Goal: Communication & Community: Answer question/provide support

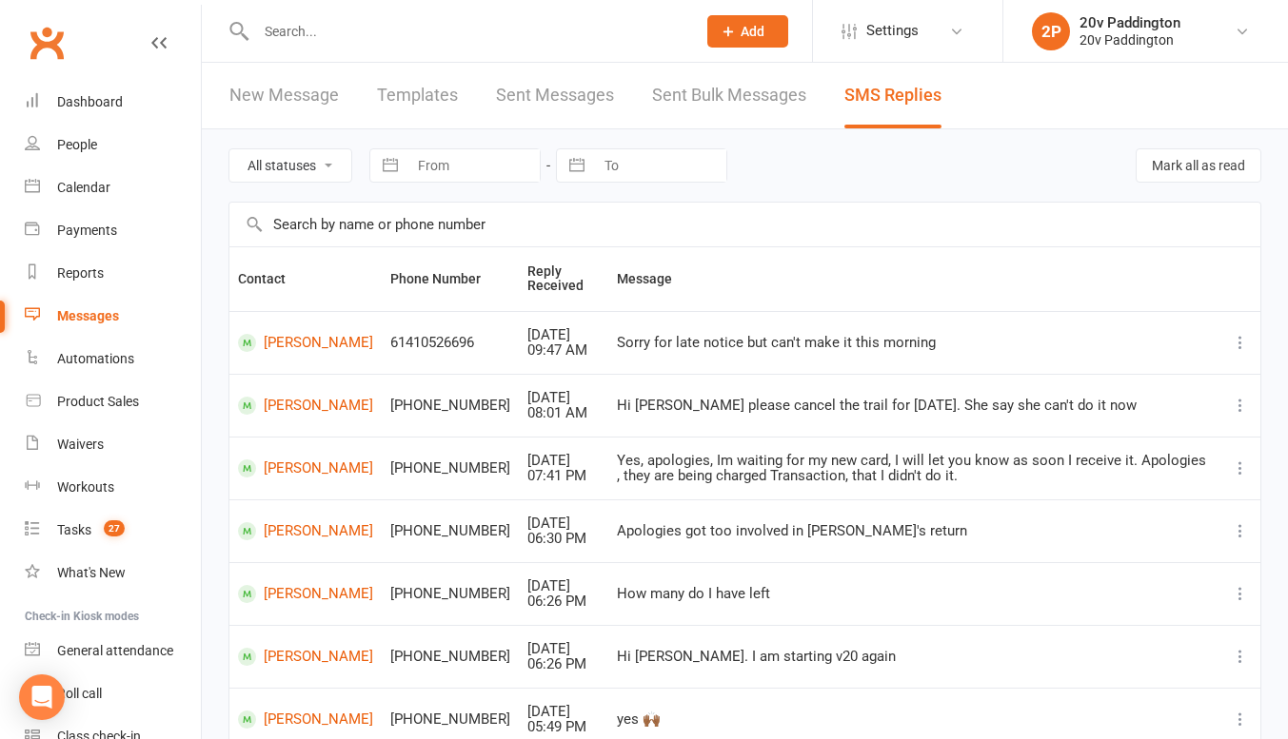
drag, startPoint x: 206, startPoint y: 136, endPoint x: 679, endPoint y: 263, distance: 489.6
click at [679, 263] on div "All statuses Read only Unread only Navigate forward to interact with the calend…" at bounding box center [745, 599] width 1086 height 940
click at [813, 156] on div "All statuses Read only Unread only Navigate forward to interact with the calend…" at bounding box center [744, 165] width 1032 height 72
click at [97, 146] on div "People" at bounding box center [77, 144] width 40 height 15
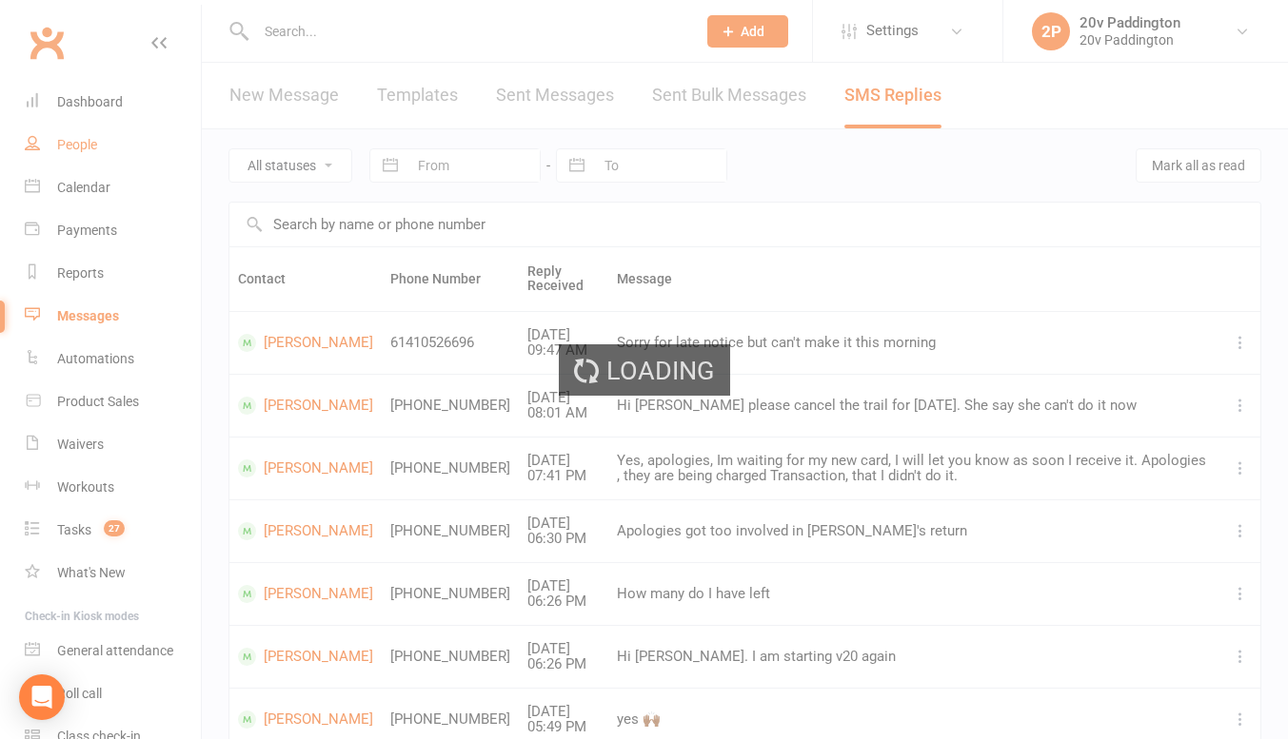
select select "100"
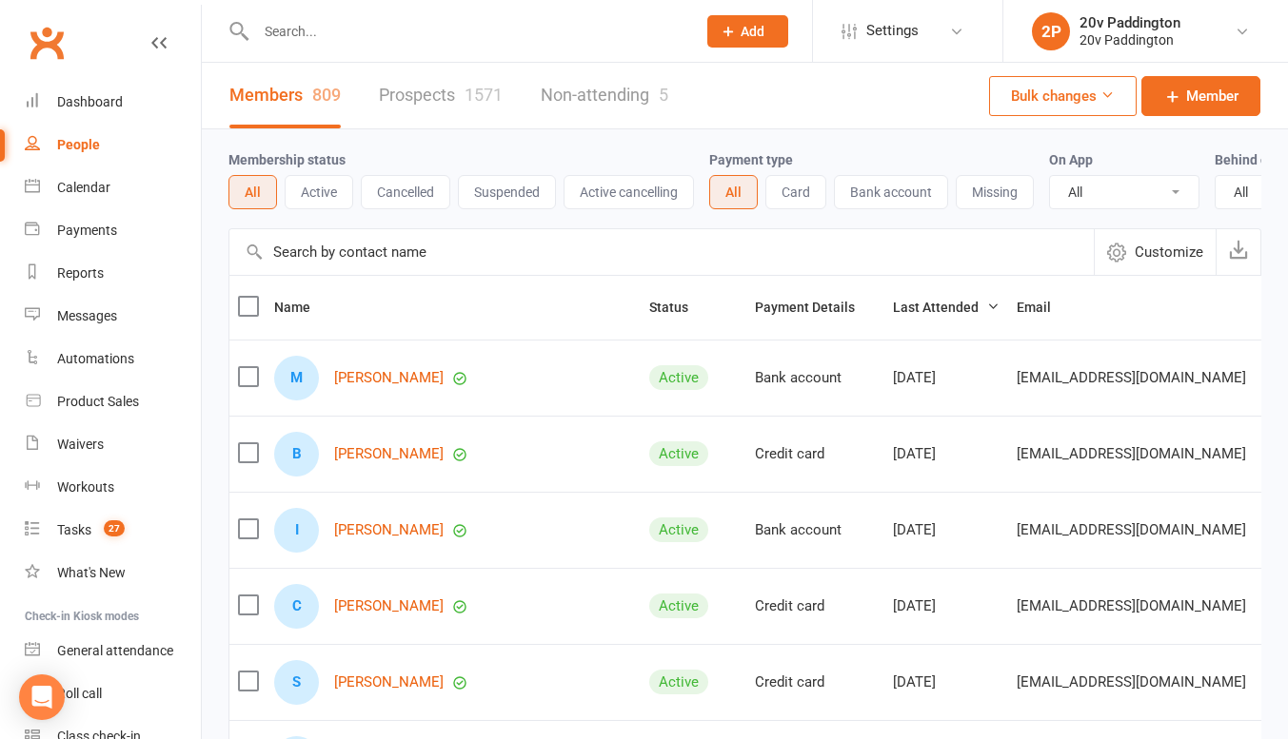
click at [409, 94] on link "Prospects 1571" at bounding box center [441, 96] width 124 height 66
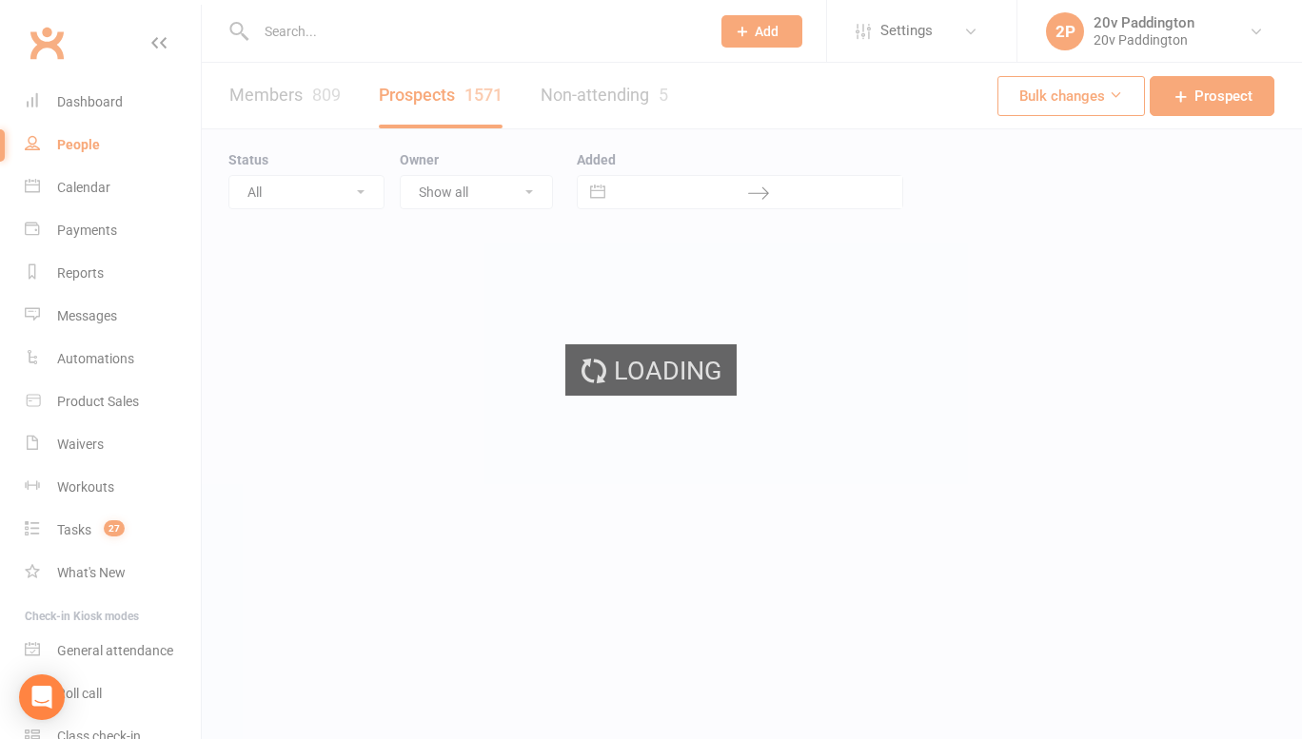
select select "100"
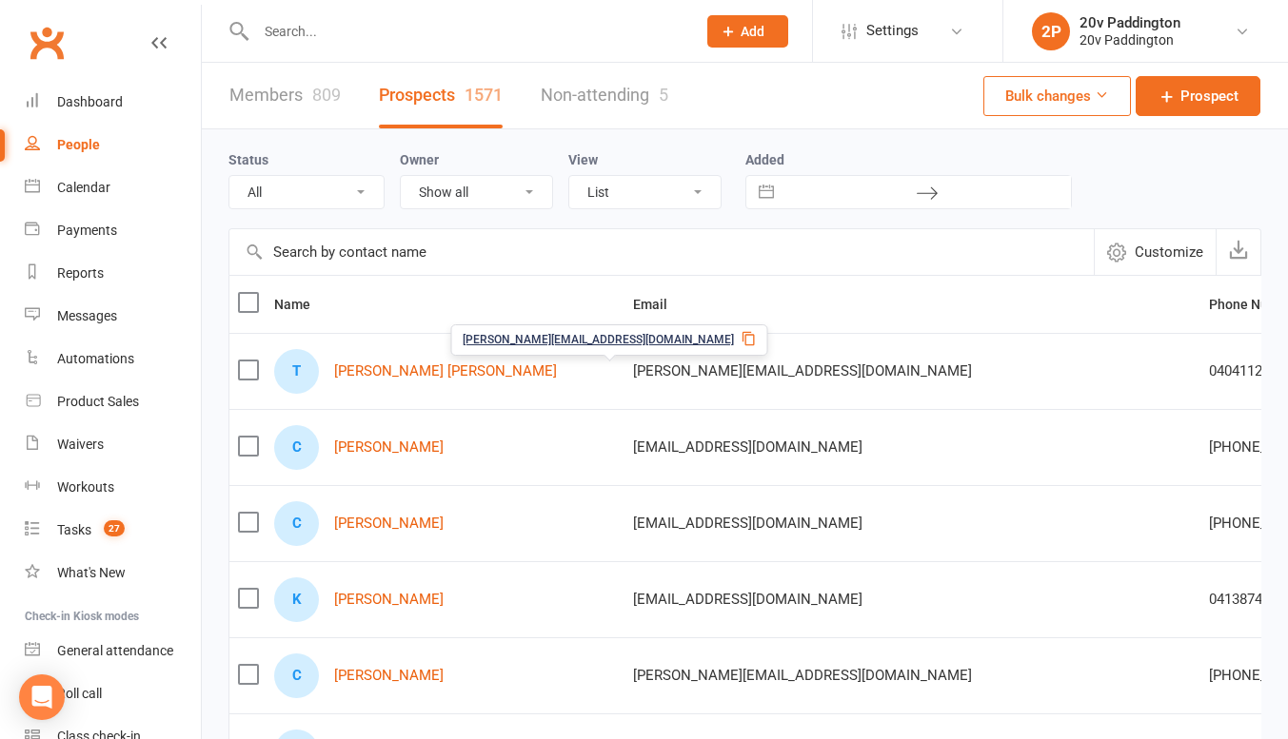
scroll to position [0, 196]
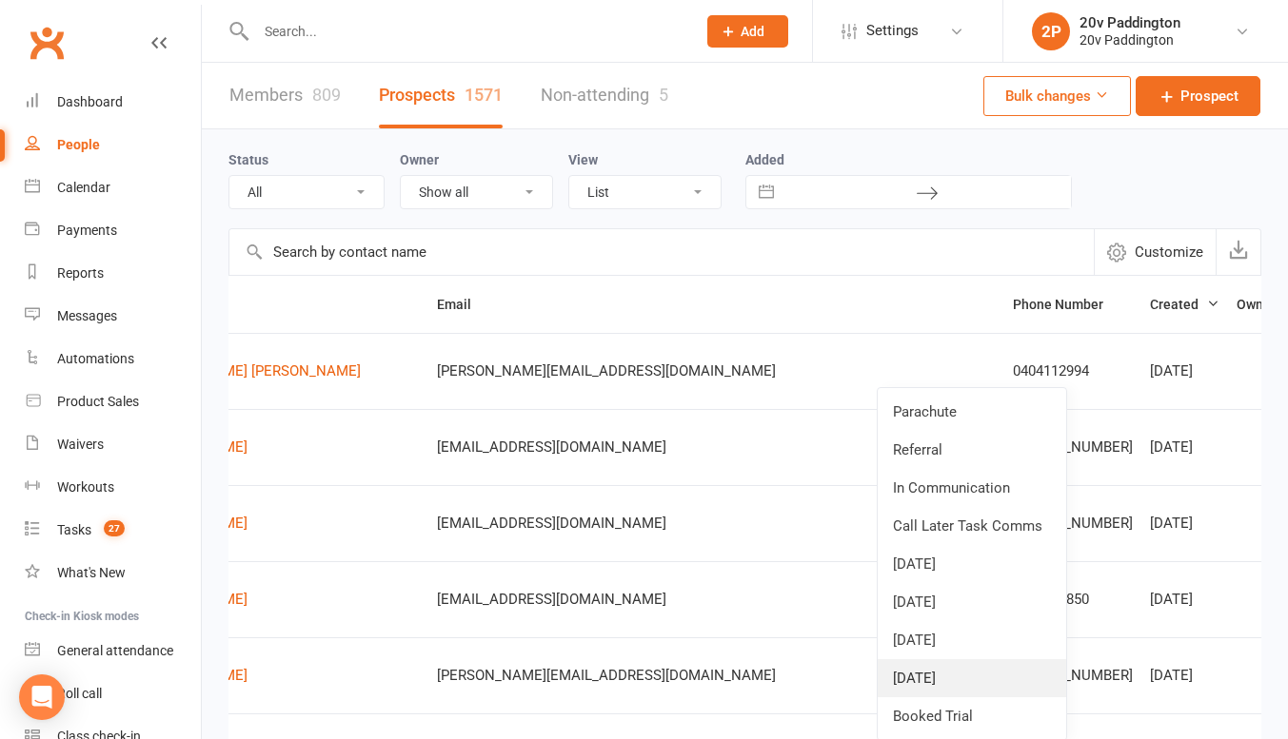
click at [991, 671] on link "02Oct25" at bounding box center [971, 678] width 188 height 38
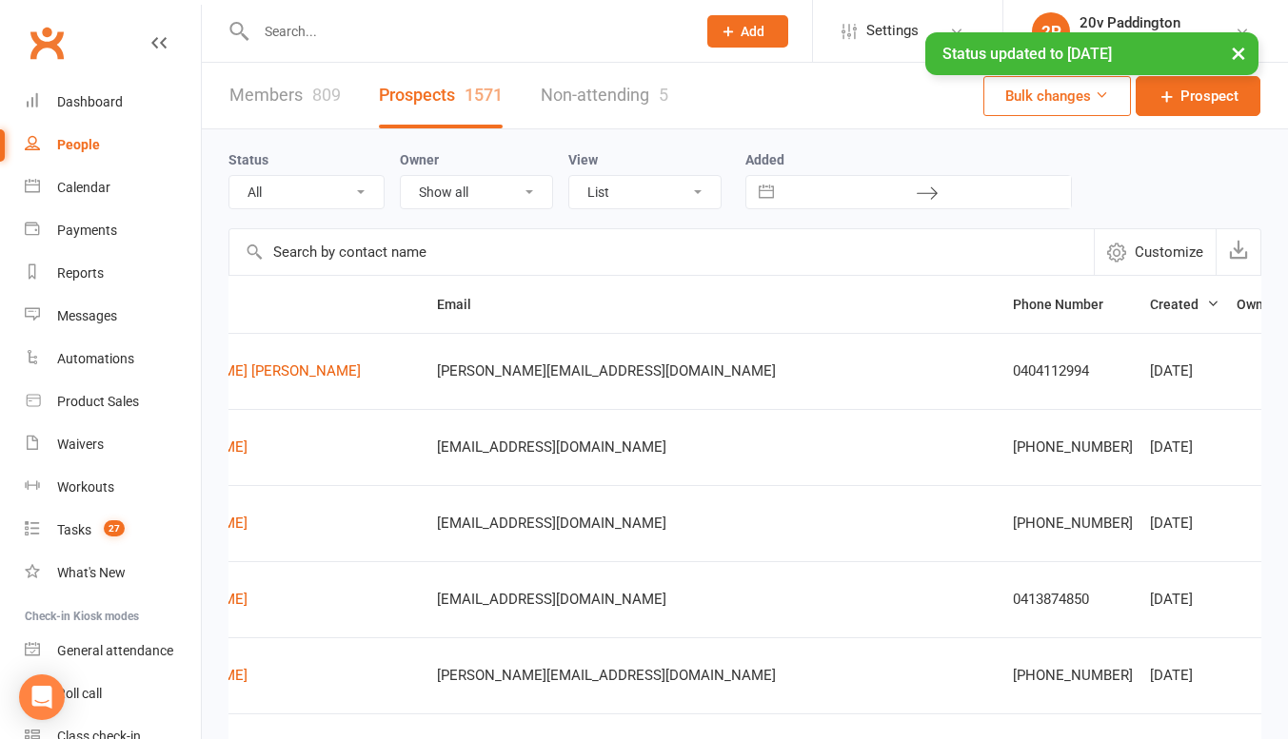
scroll to position [0, 0]
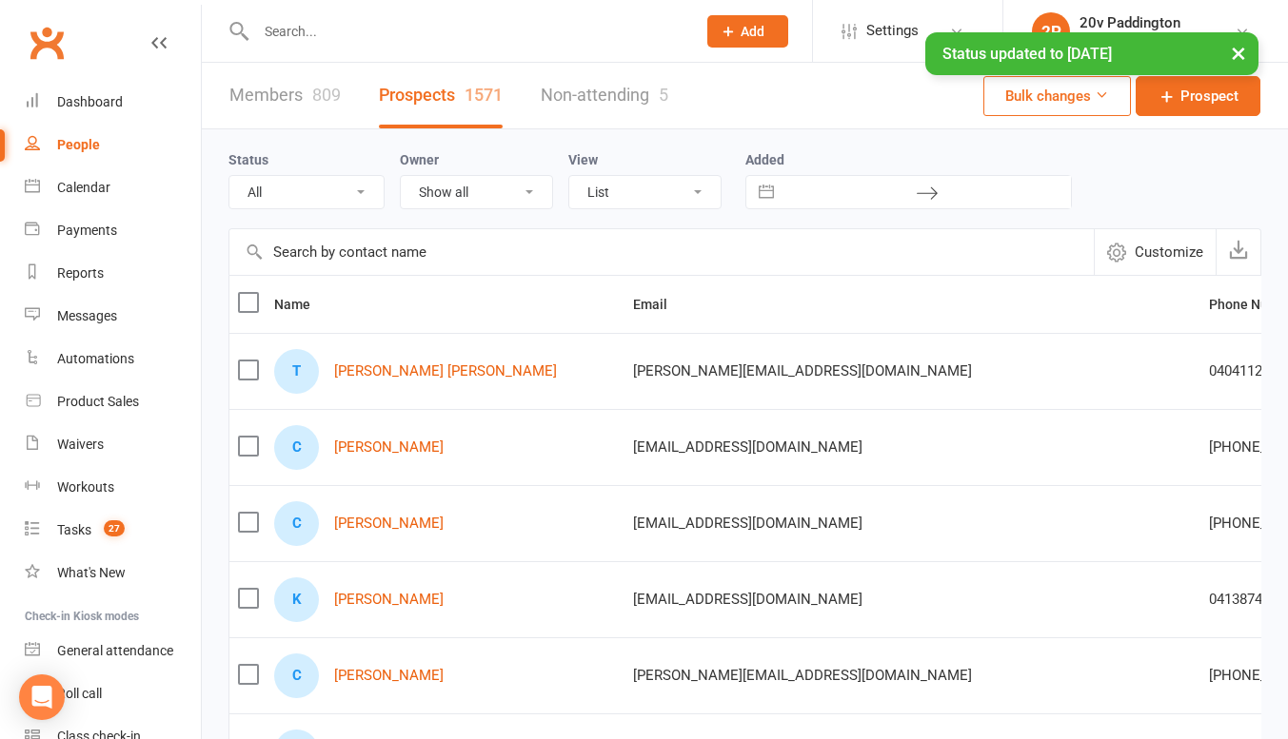
click at [381, 382] on div "T Todd Manning Manning" at bounding box center [445, 371] width 342 height 45
click at [395, 372] on link "Todd Manning Manning" at bounding box center [445, 372] width 223 height 16
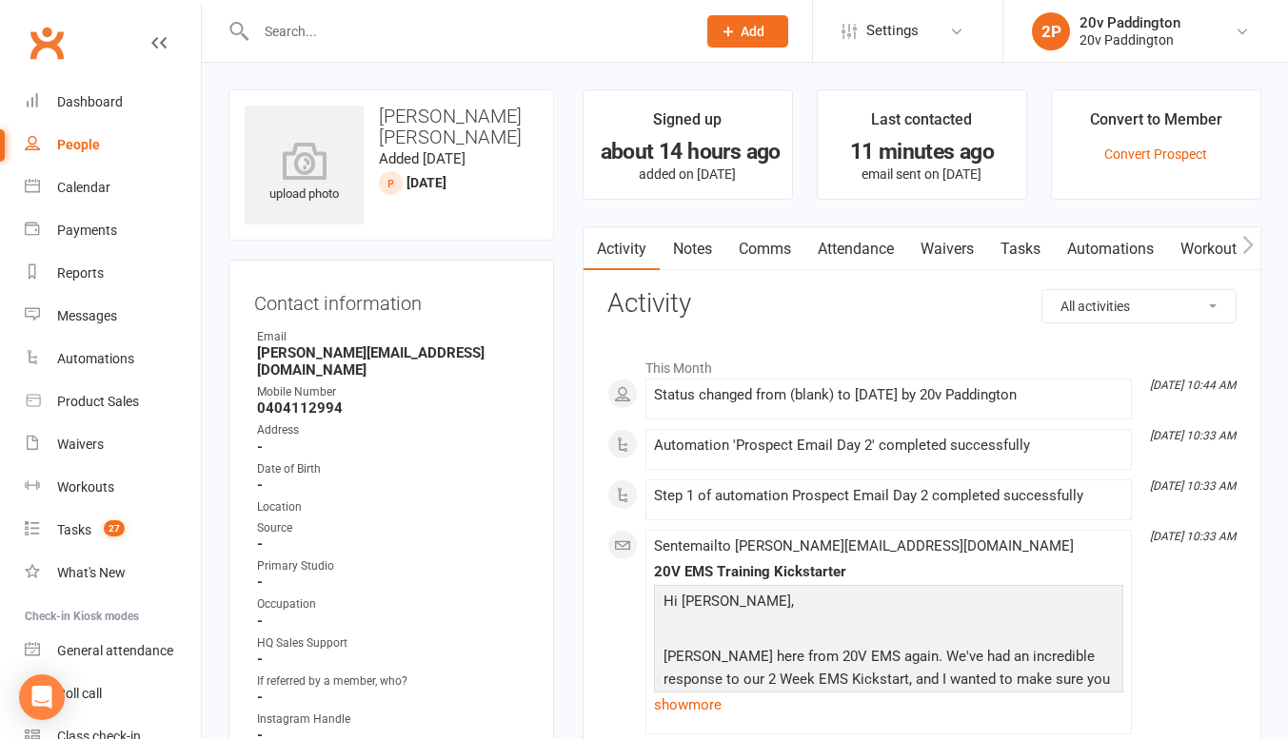
click at [787, 266] on link "Comms" at bounding box center [764, 249] width 79 height 44
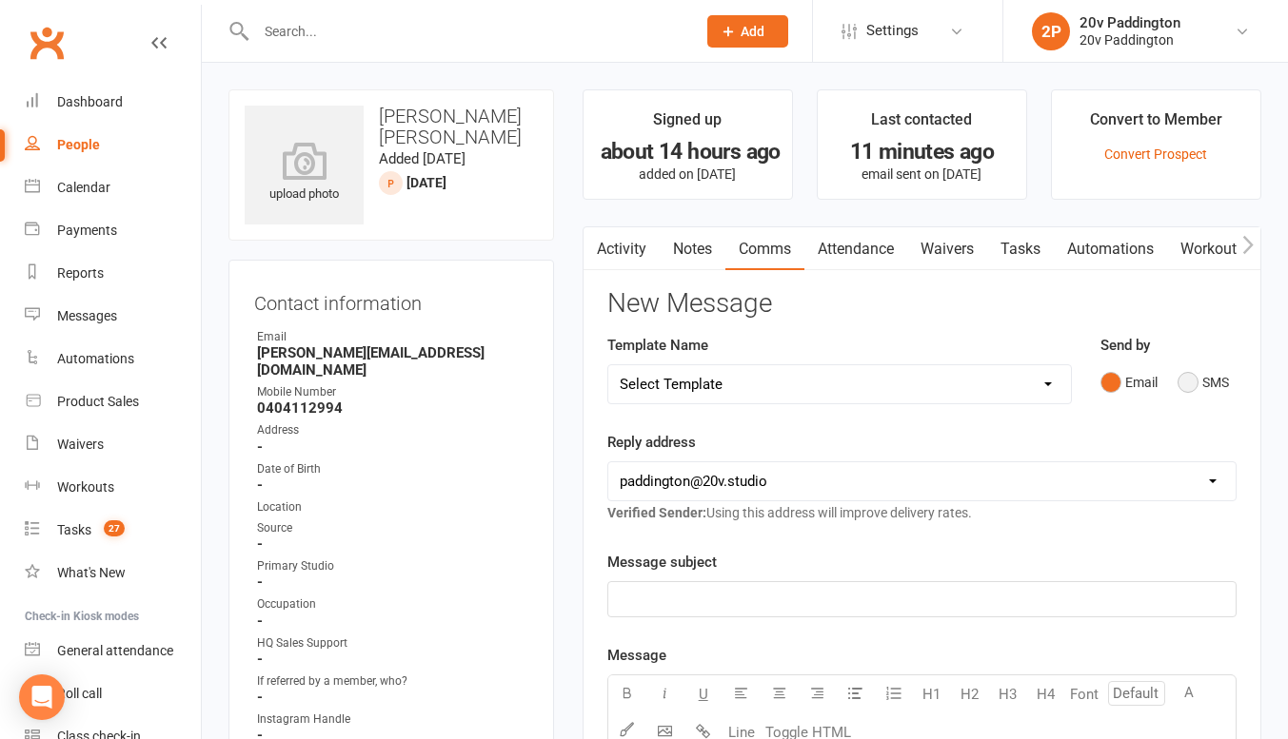
click at [1178, 374] on button "SMS" at bounding box center [1202, 382] width 51 height 36
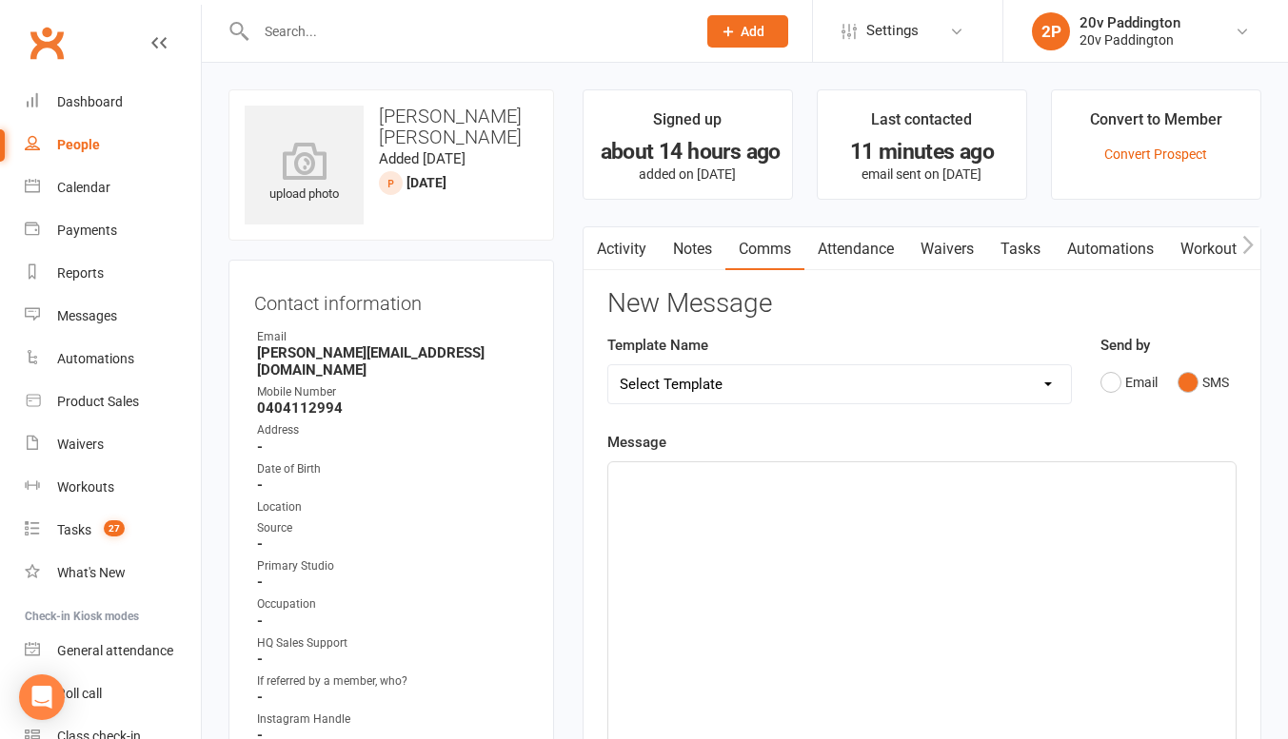
click at [888, 374] on select "Select Template [Email] 20v Referral Bonus [SMS] Free Trial Link [SMS] Haven’t …" at bounding box center [839, 384] width 462 height 38
select select "3"
click at [608, 365] on select "Select Template [Email] 20v Referral Bonus [SMS] Free Trial Link [SMS] Haven’t …" at bounding box center [839, 384] width 462 height 38
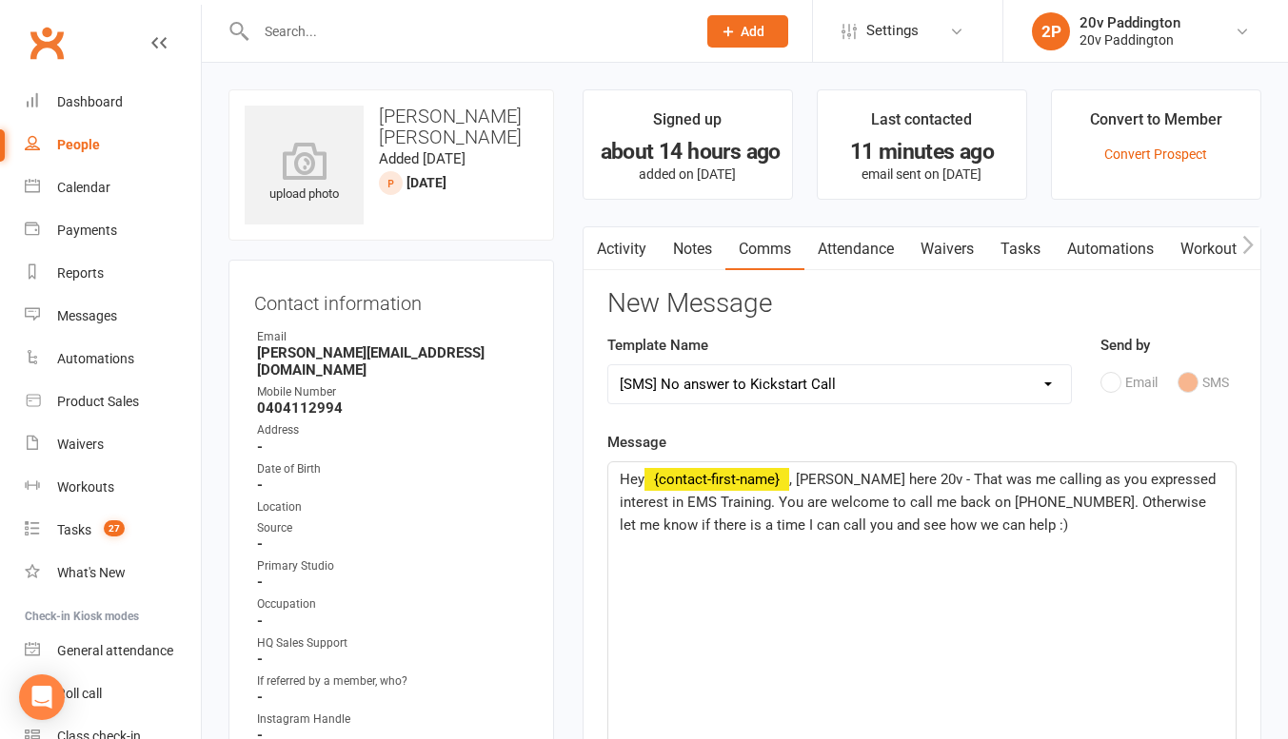
click at [814, 475] on span ", Joel here 20v - That was me calling as you expressed interest in EMS Training…" at bounding box center [919, 502] width 600 height 63
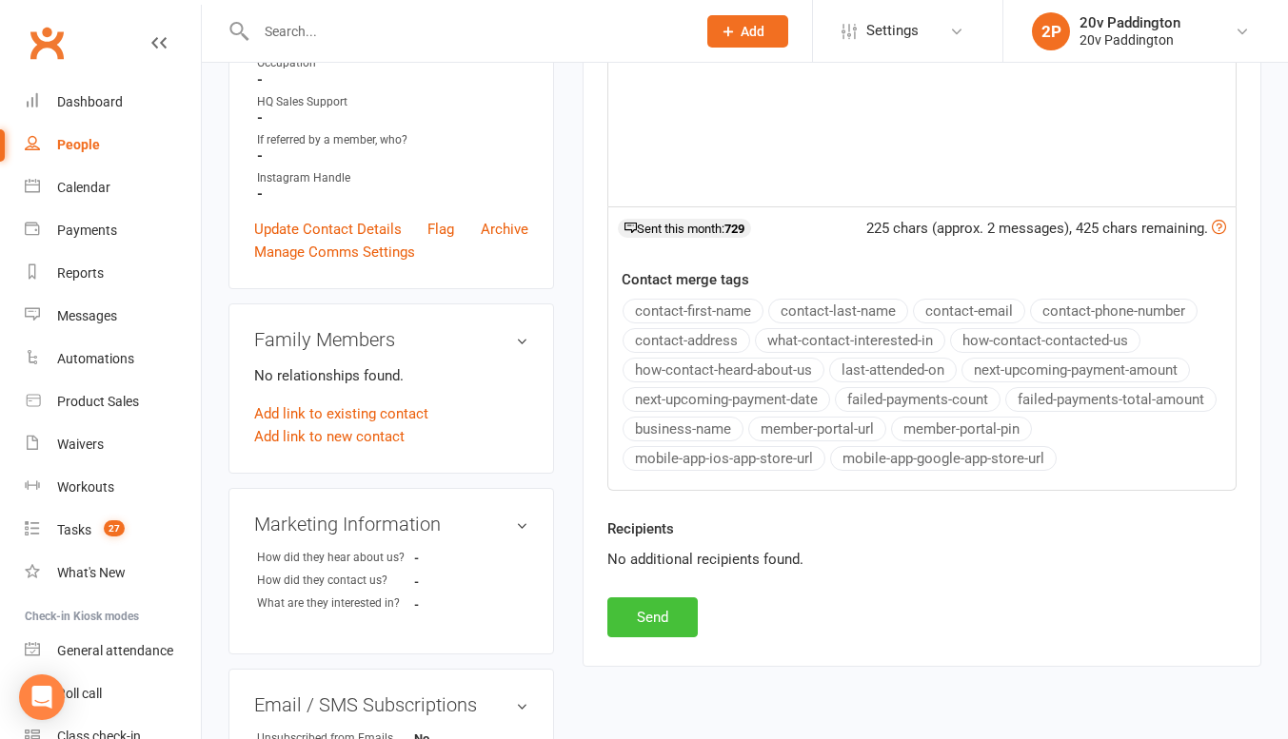
click at [659, 628] on button "Send" at bounding box center [652, 618] width 90 height 40
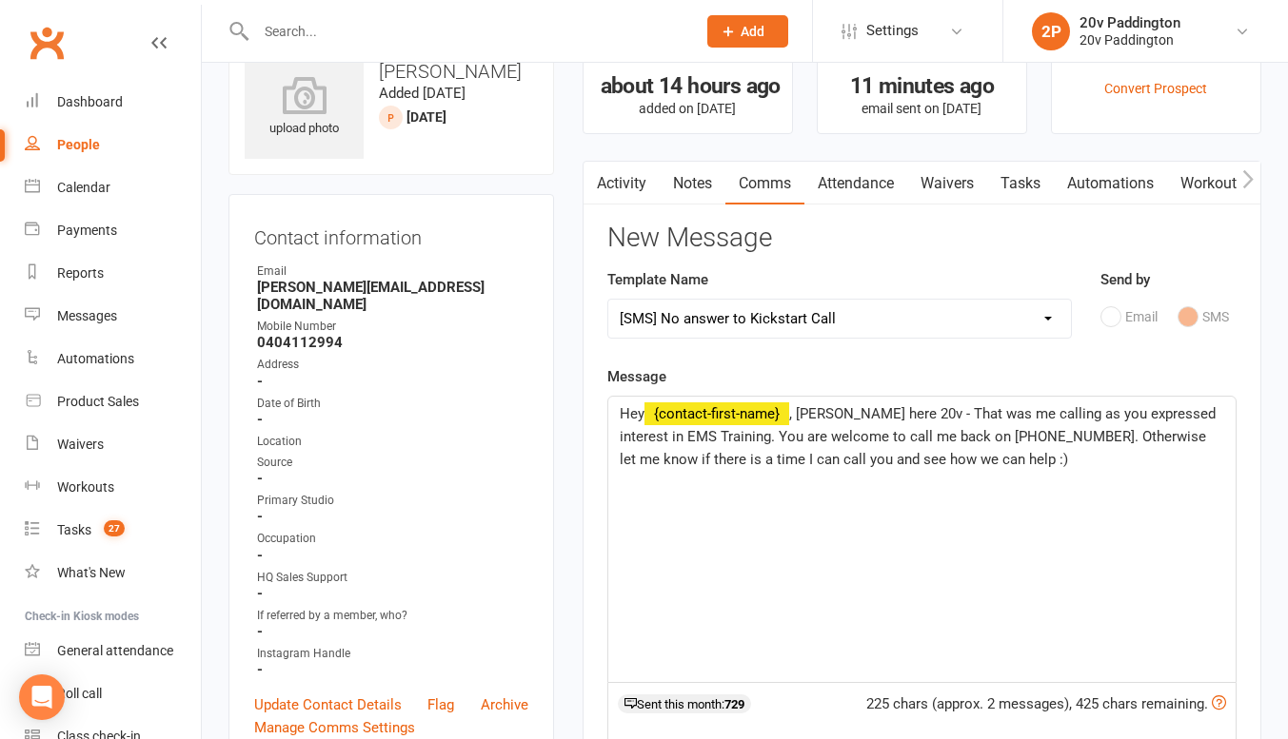
select select
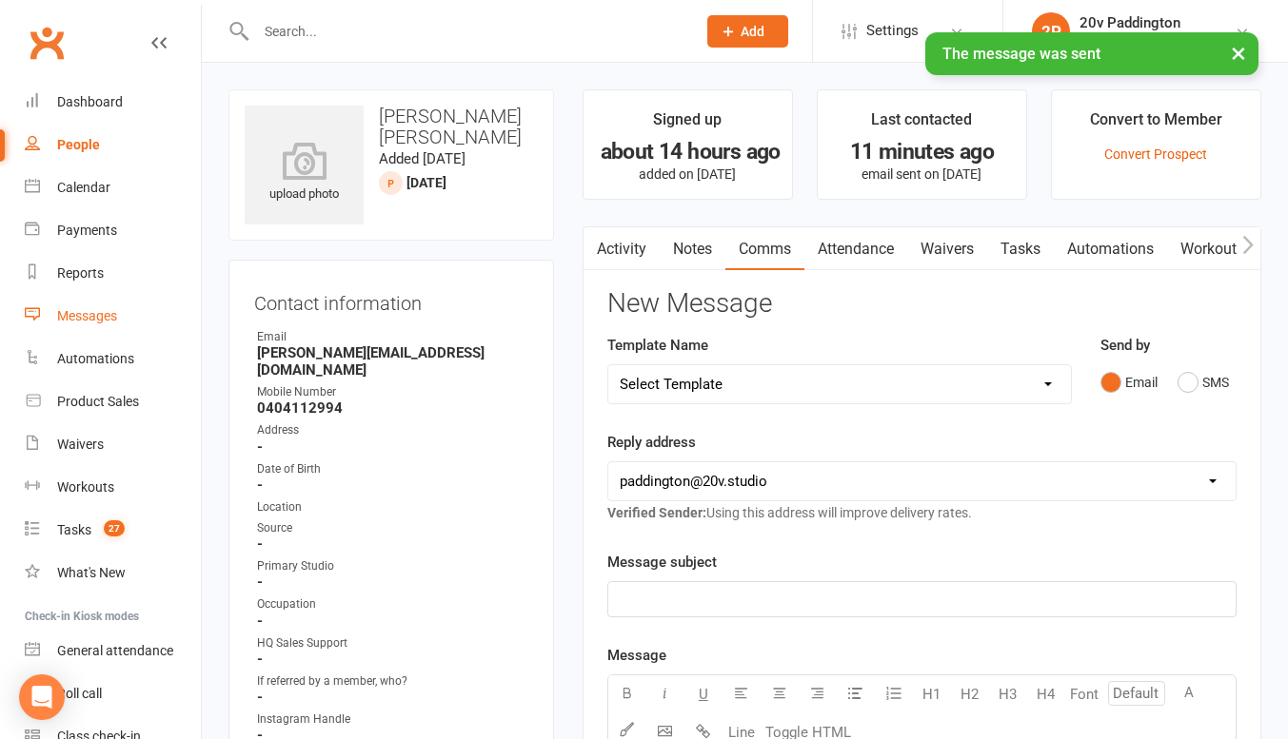
click at [94, 310] on div "Messages" at bounding box center [87, 315] width 60 height 15
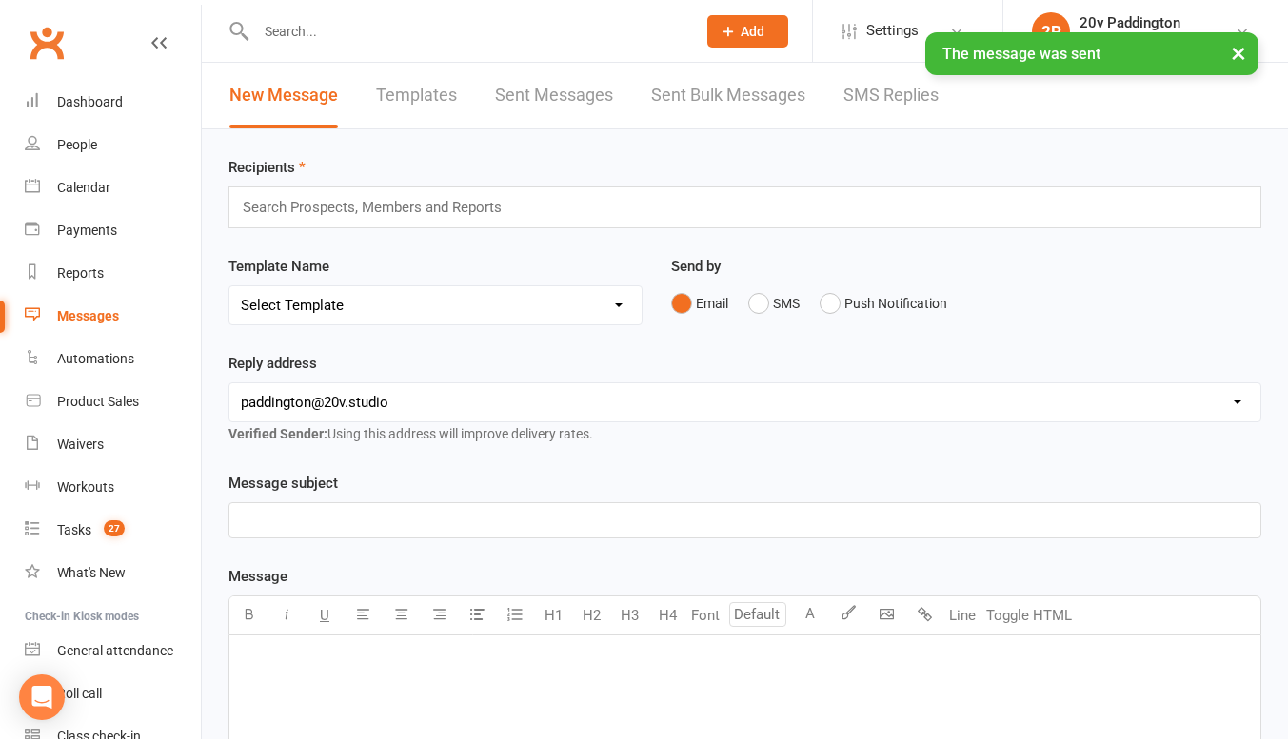
click at [884, 94] on link "SMS Replies" at bounding box center [890, 96] width 95 height 66
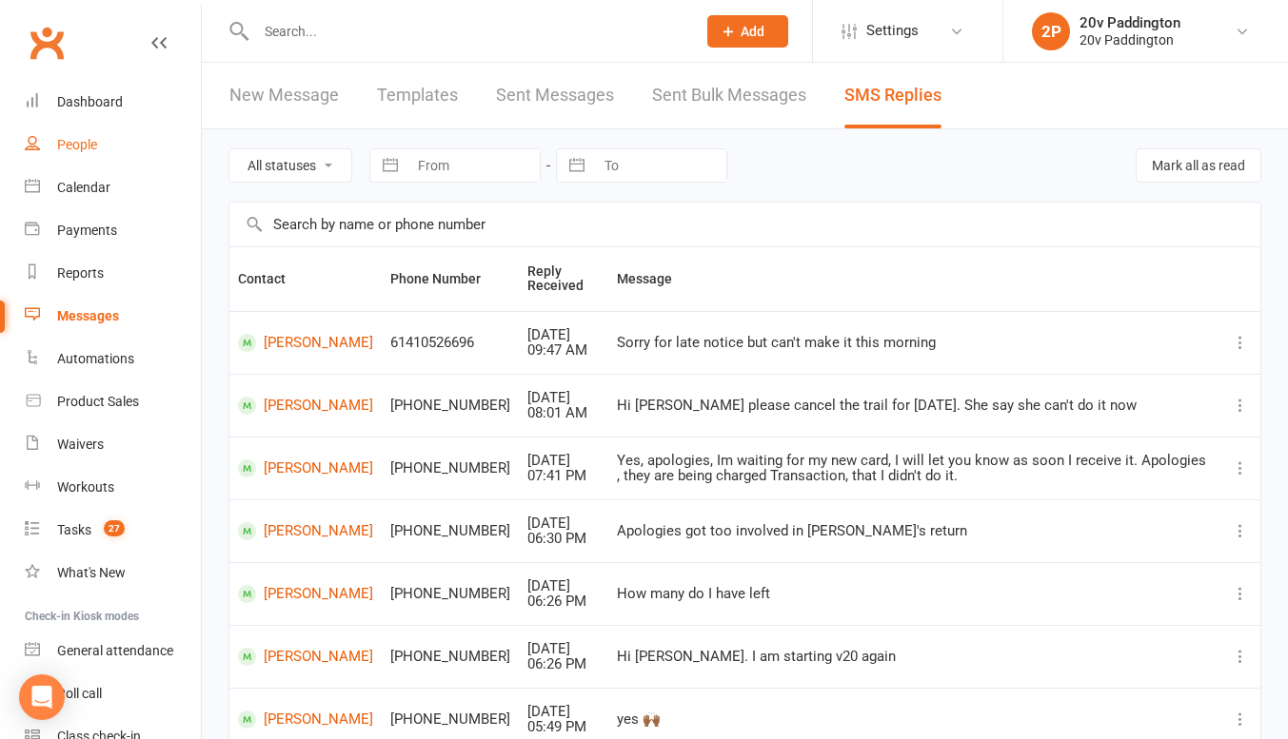
click at [86, 155] on link "People" at bounding box center [113, 145] width 176 height 43
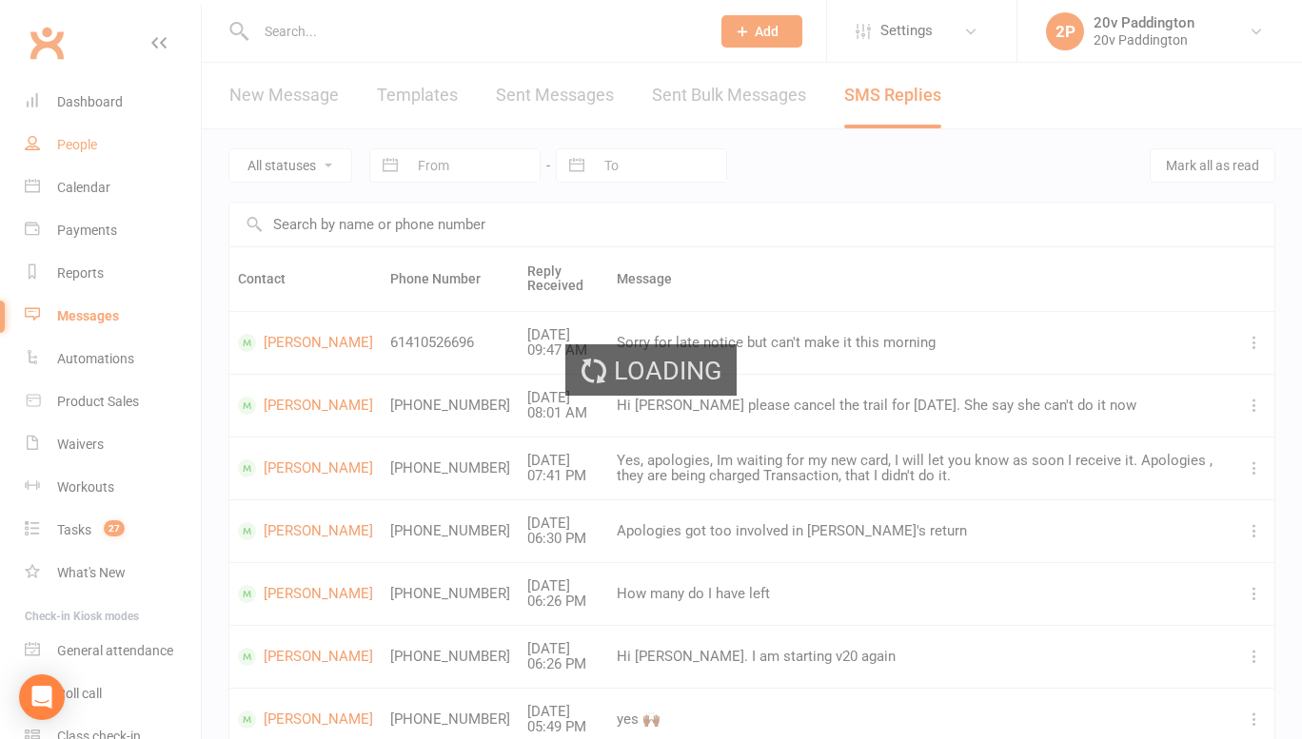
select select "100"
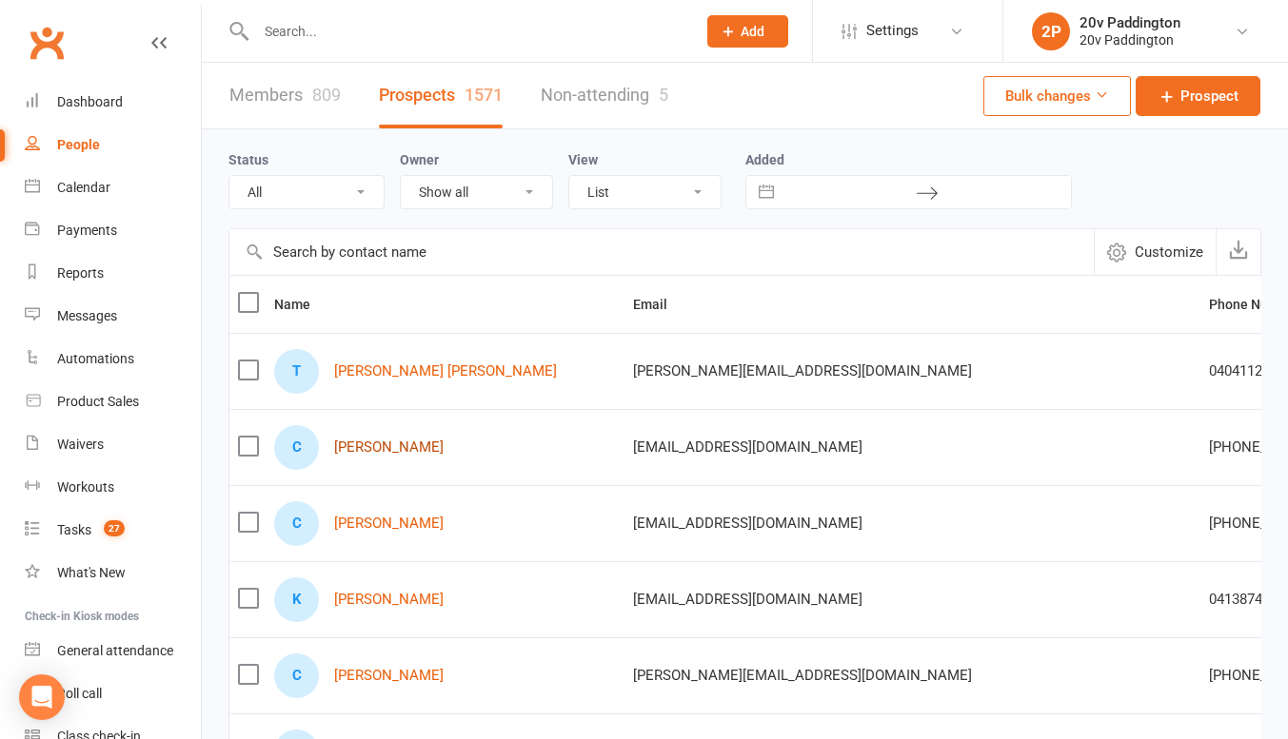
click at [397, 450] on link "Christopher Booth" at bounding box center [388, 448] width 109 height 16
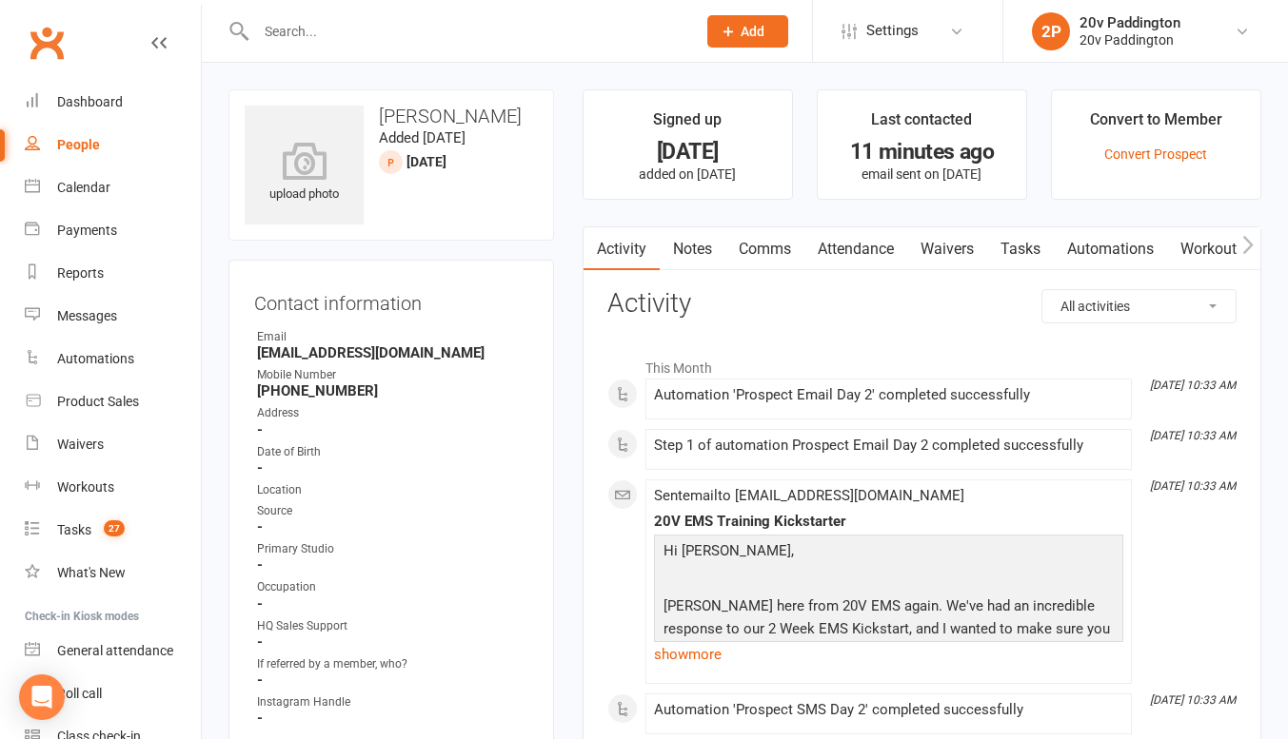
click at [467, 40] on input "text" at bounding box center [466, 31] width 432 height 27
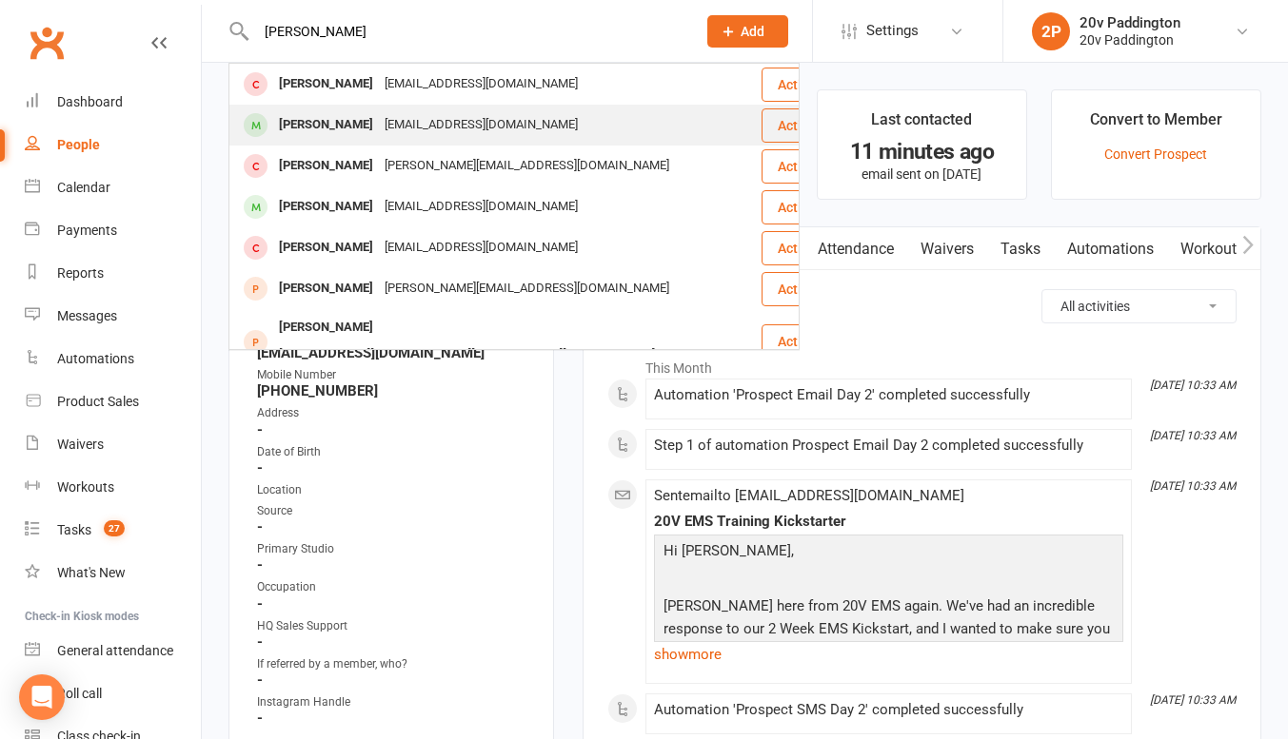
type input "danielle"
click at [359, 112] on div "Danielle Barber" at bounding box center [326, 125] width 106 height 28
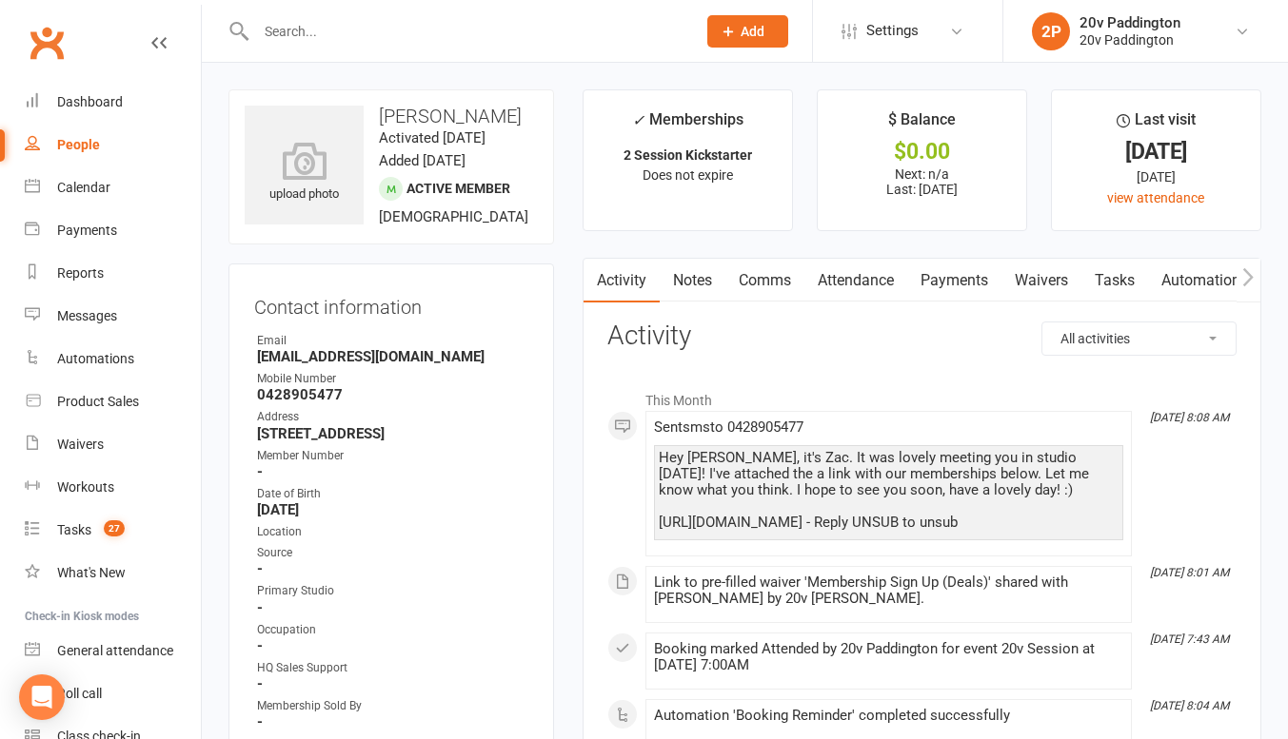
click at [759, 269] on link "Comms" at bounding box center [764, 281] width 79 height 44
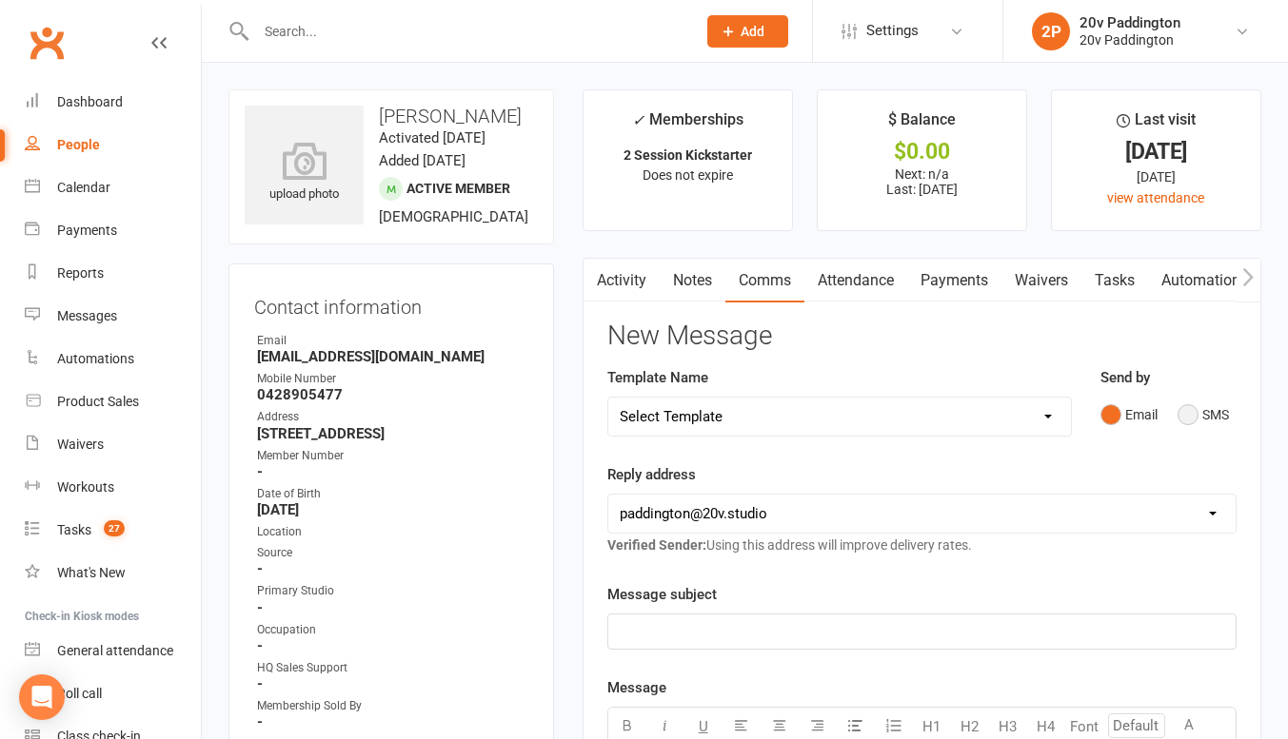
click at [1214, 403] on button "SMS" at bounding box center [1202, 415] width 51 height 36
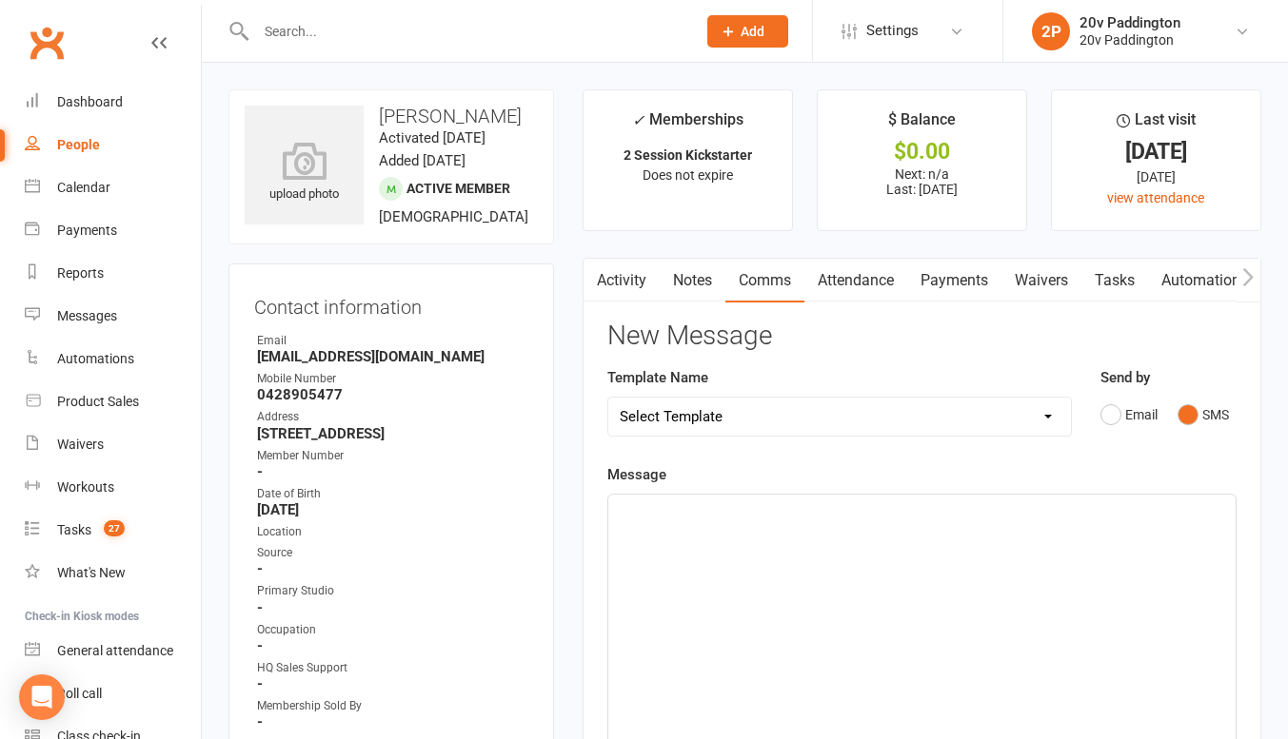
click at [943, 562] on div "﻿" at bounding box center [921, 637] width 627 height 285
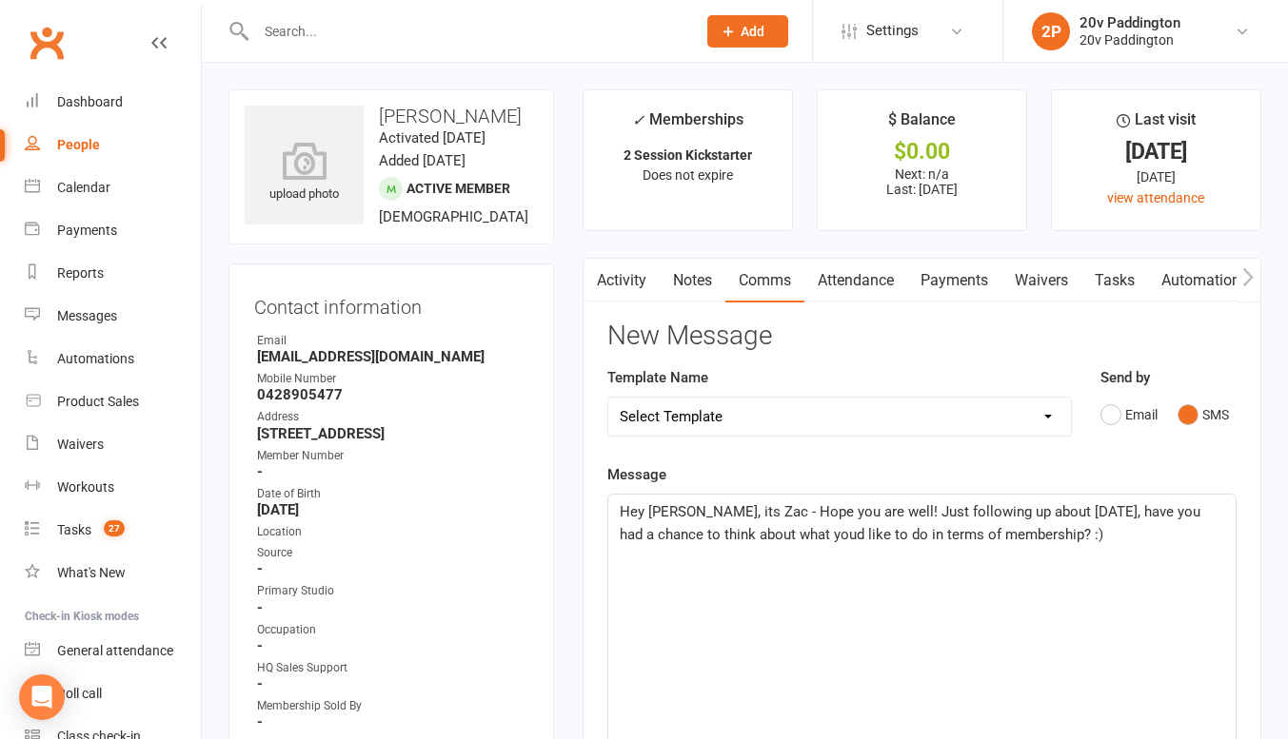
click at [806, 538] on span "Hey Danielle, its Zac - Hope you are well! Just following up about yesterday, h…" at bounding box center [911, 523] width 584 height 40
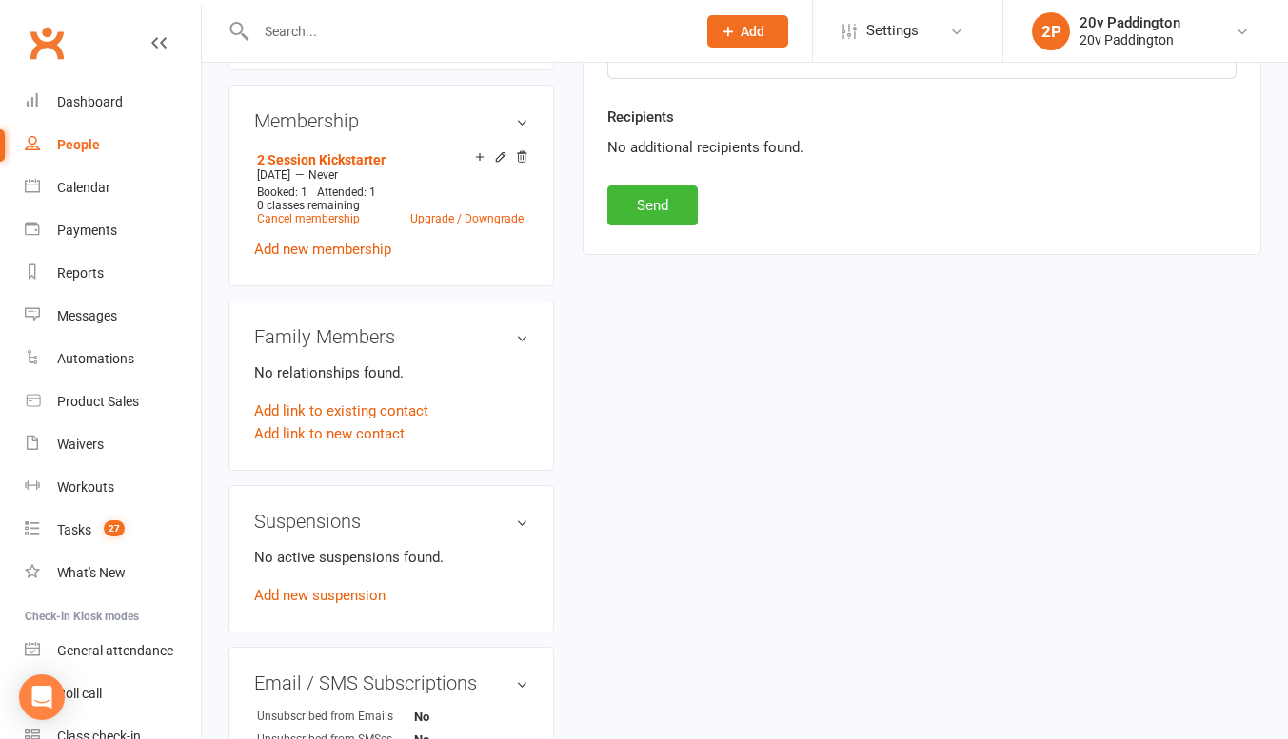
scroll to position [1014, 0]
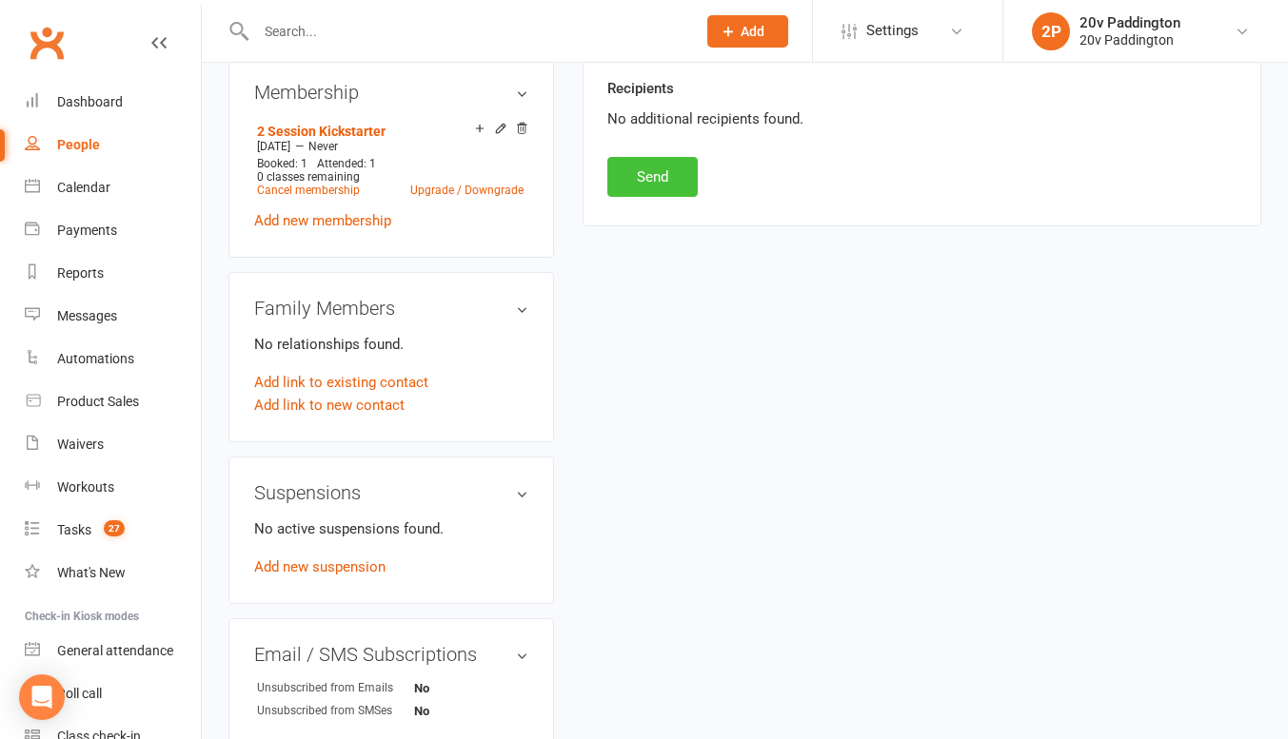
click at [648, 187] on button "Send" at bounding box center [652, 177] width 90 height 40
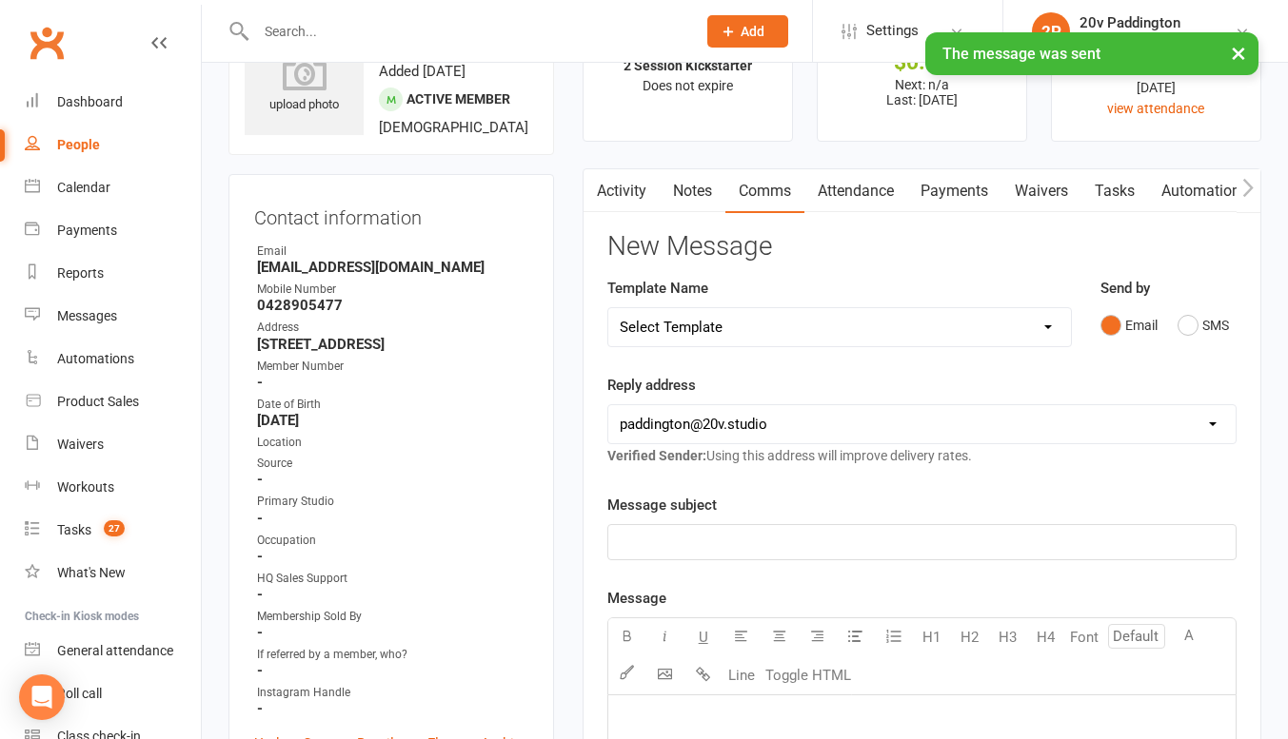
scroll to position [0, 0]
